Goal: Task Accomplishment & Management: Use online tool/utility

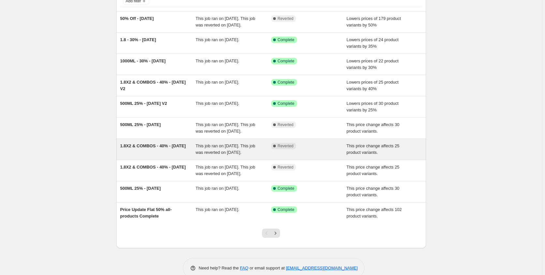
scroll to position [33, 0]
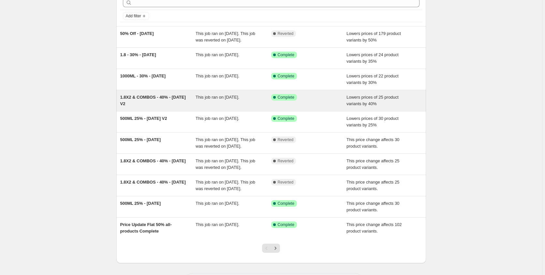
click at [222, 107] on div "This job ran on [DATE]." at bounding box center [234, 100] width 76 height 13
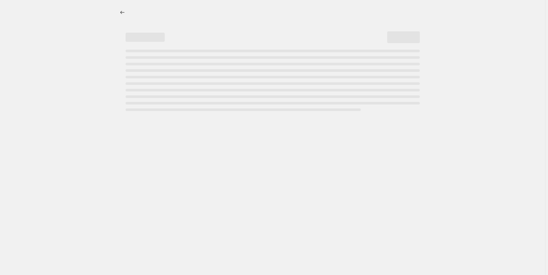
select select "percentage"
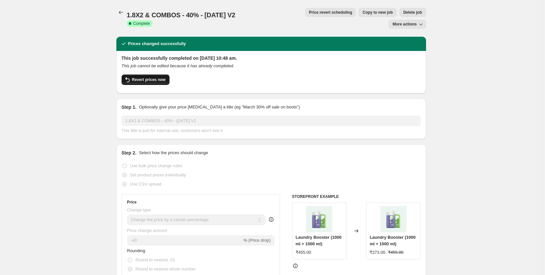
click at [157, 77] on span "Revert prices now" at bounding box center [149, 79] width 34 height 5
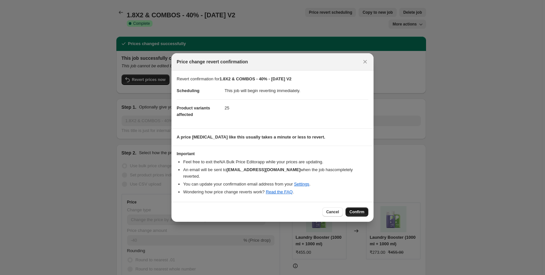
click at [353, 209] on span "Confirm" at bounding box center [357, 211] width 15 height 5
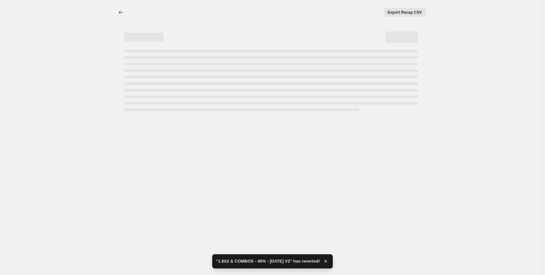
select select "percentage"
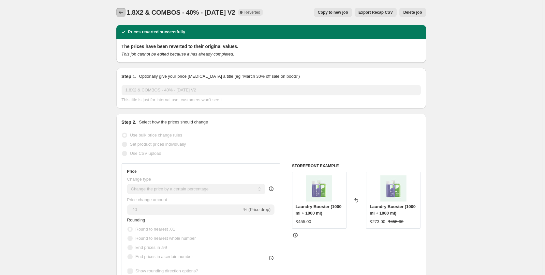
click at [122, 11] on icon "Price change jobs" at bounding box center [121, 12] width 7 height 7
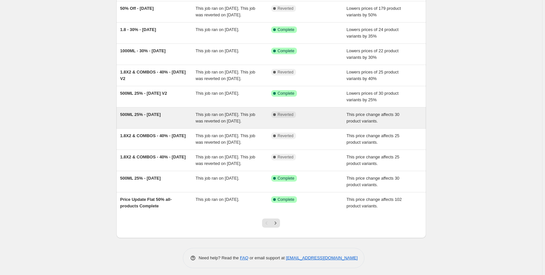
scroll to position [67, 0]
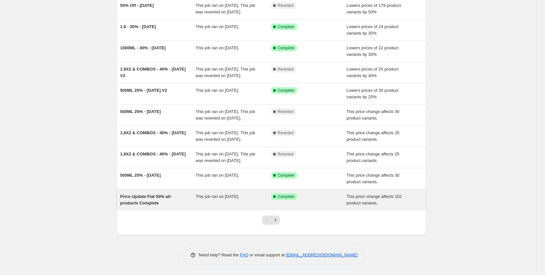
click at [172, 206] on div "Price Update Flat 50% all-products Complete" at bounding box center [158, 199] width 76 height 13
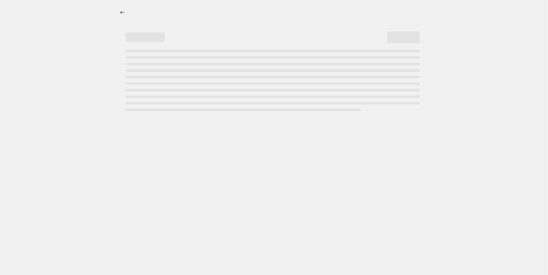
select select "pcap"
select select "no_change"
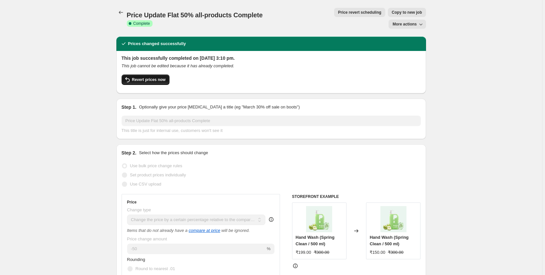
click at [148, 77] on span "Revert prices now" at bounding box center [149, 79] width 34 height 5
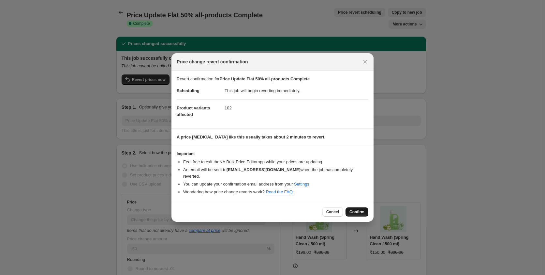
click at [352, 207] on button "Confirm" at bounding box center [357, 211] width 23 height 9
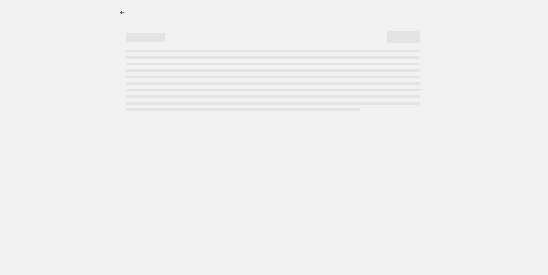
select select "pcap"
select select "no_change"
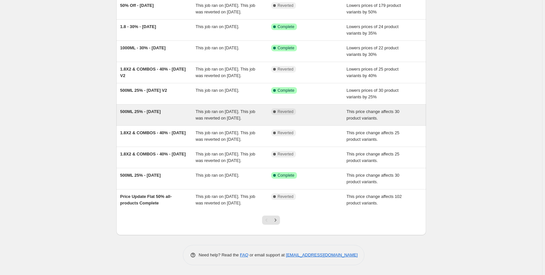
scroll to position [100, 0]
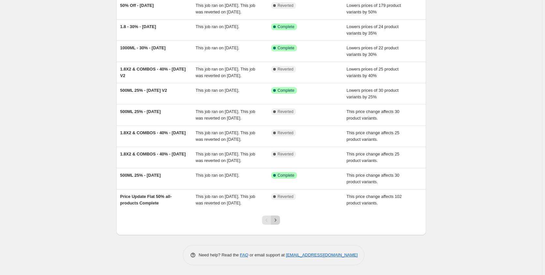
click at [274, 218] on icon "Next" at bounding box center [275, 219] width 7 height 7
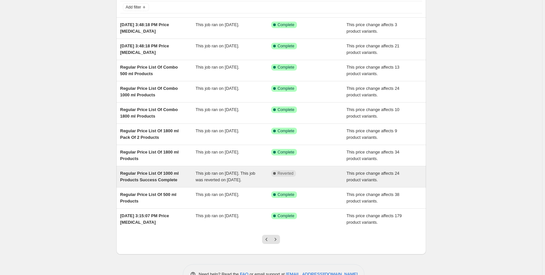
scroll to position [61, 0]
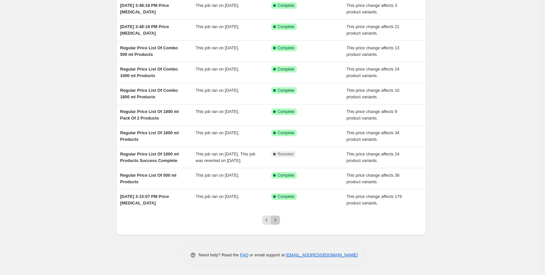
click at [276, 220] on icon "Next" at bounding box center [276, 219] width 2 height 3
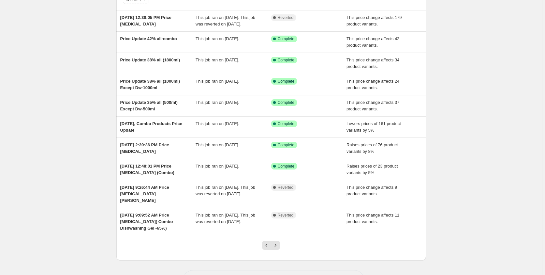
scroll to position [67, 0]
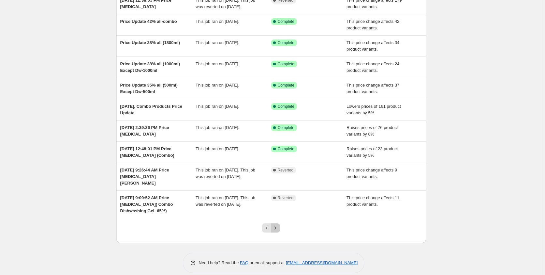
click at [275, 223] on button "Next" at bounding box center [275, 227] width 9 height 9
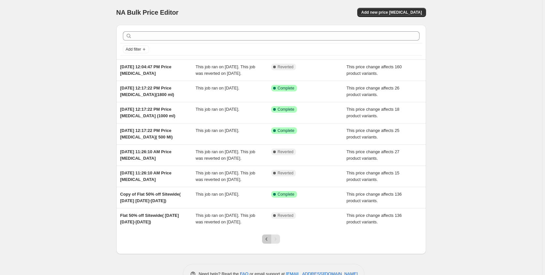
click at [265, 242] on icon "Previous" at bounding box center [266, 238] width 7 height 7
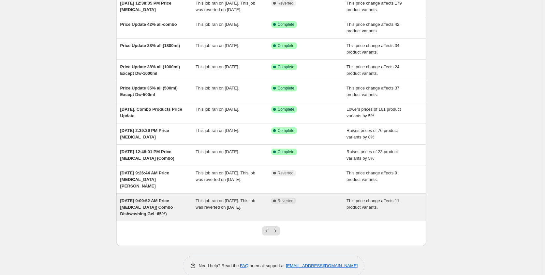
scroll to position [68, 0]
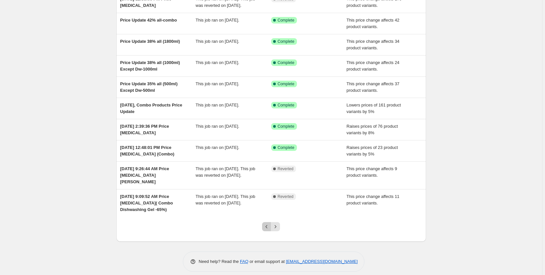
click at [267, 223] on icon "Previous" at bounding box center [266, 226] width 7 height 7
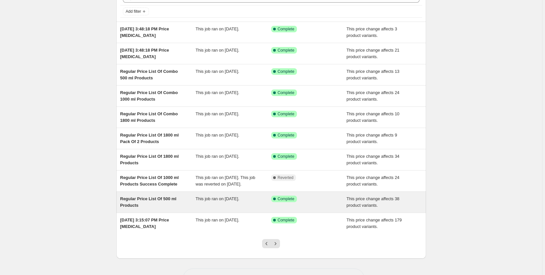
scroll to position [61, 0]
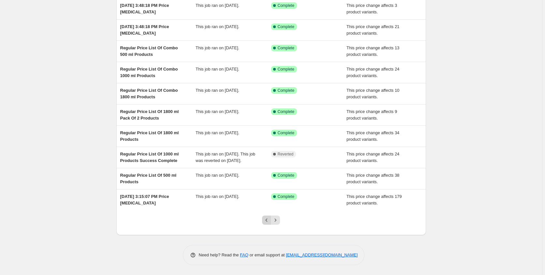
click at [266, 220] on icon "Previous" at bounding box center [266, 219] width 7 height 7
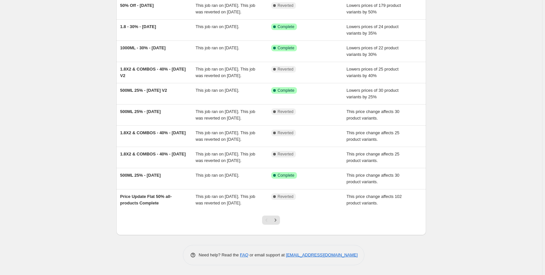
scroll to position [100, 0]
